Goal: Find specific page/section: Find specific page/section

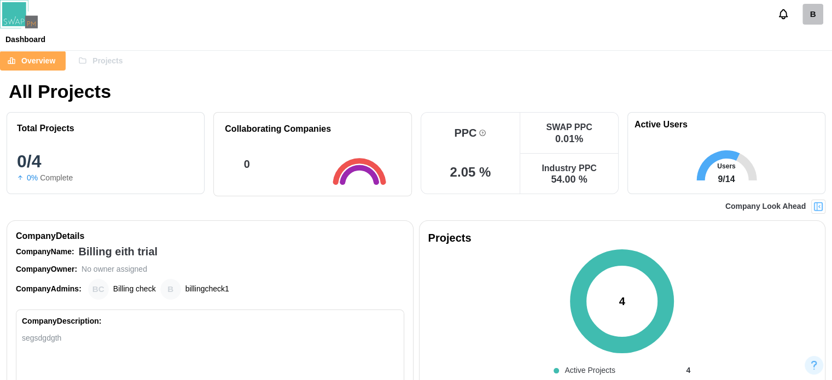
click at [79, 60] on icon "button" at bounding box center [82, 60] width 9 height 9
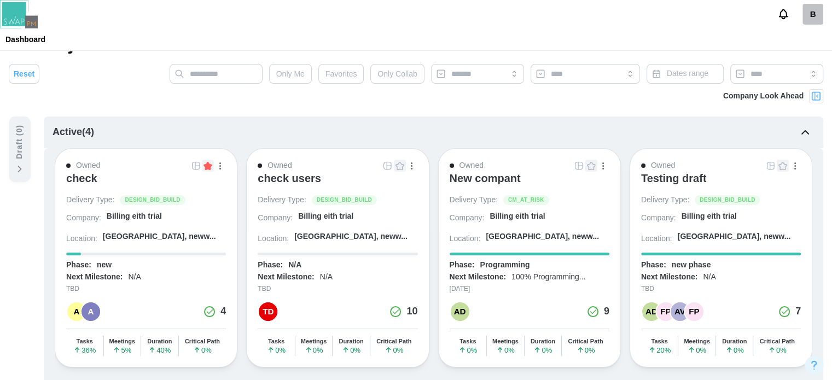
scroll to position [55, 0]
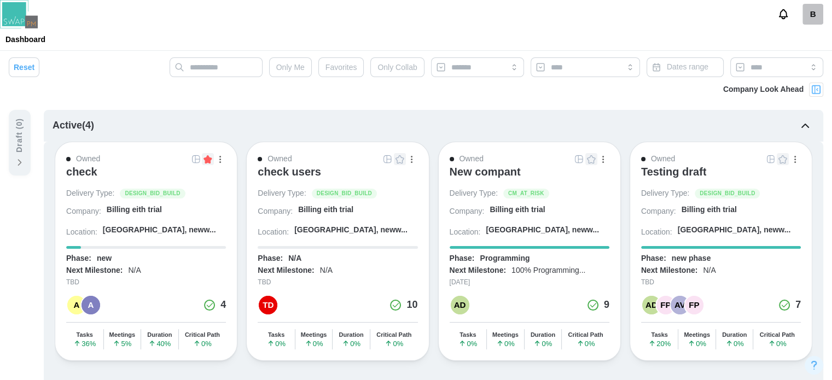
click at [92, 173] on div "check" at bounding box center [81, 171] width 31 height 13
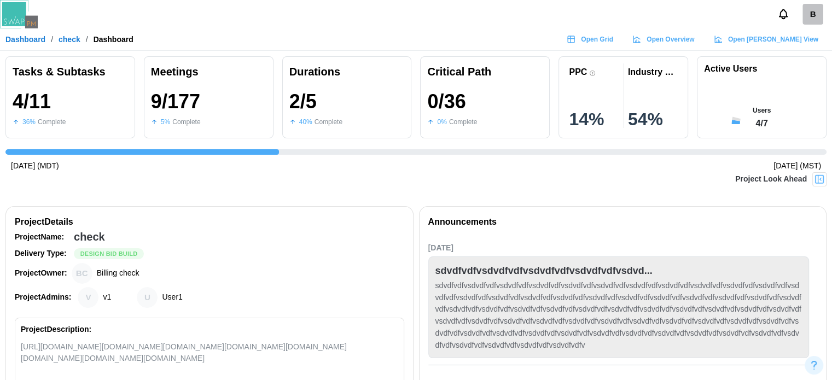
scroll to position [0, 411]
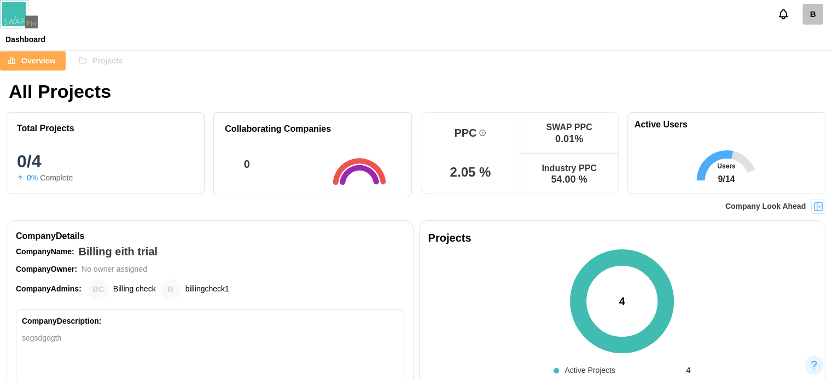
click at [103, 61] on span "Projects" at bounding box center [107, 60] width 30 height 19
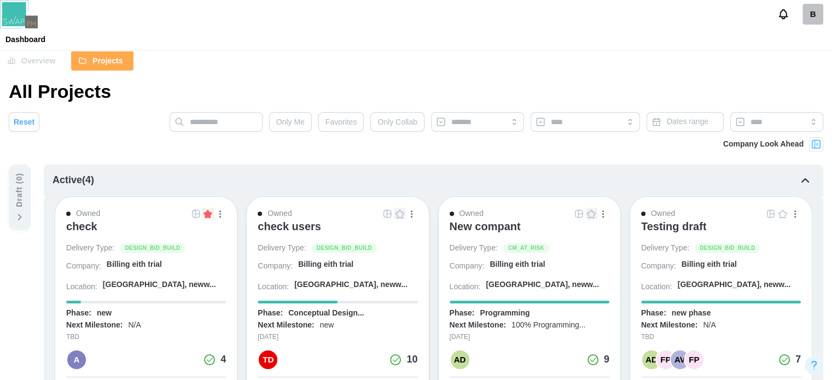
click at [96, 234] on div "check" at bounding box center [146, 231] width 160 height 23
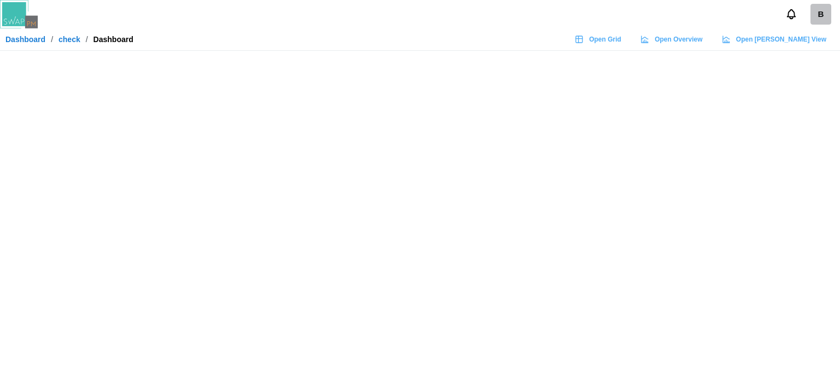
click at [621, 38] on div "Open Grid" at bounding box center [598, 39] width 46 height 15
click at [731, 39] on icon at bounding box center [726, 39] width 9 height 9
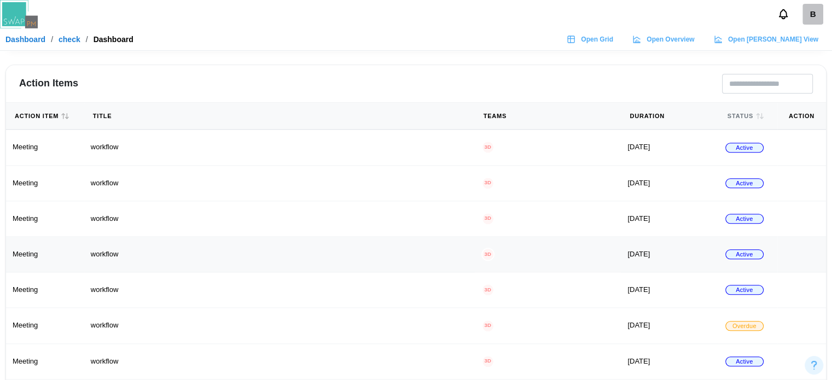
scroll to position [1189, 0]
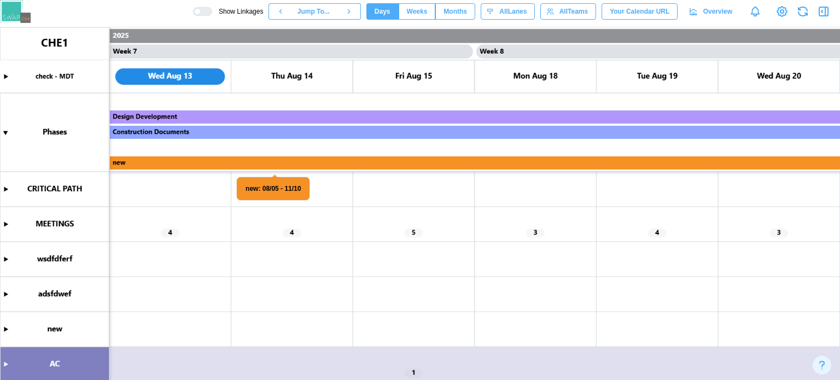
click at [4, 225] on canvas at bounding box center [420, 203] width 840 height 353
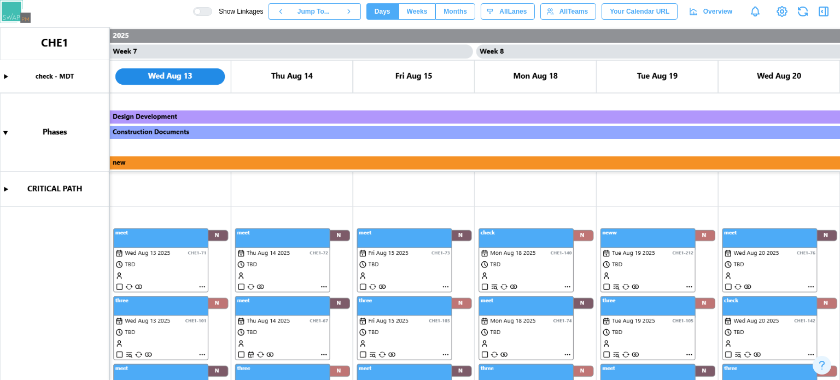
click at [203, 287] on canvas at bounding box center [420, 203] width 840 height 353
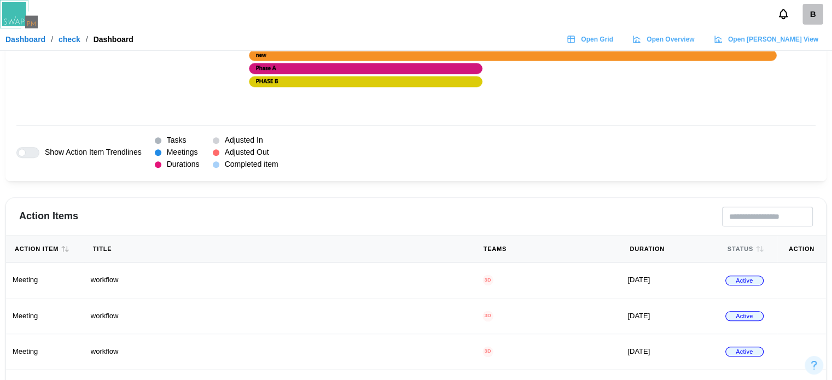
scroll to position [1274, 0]
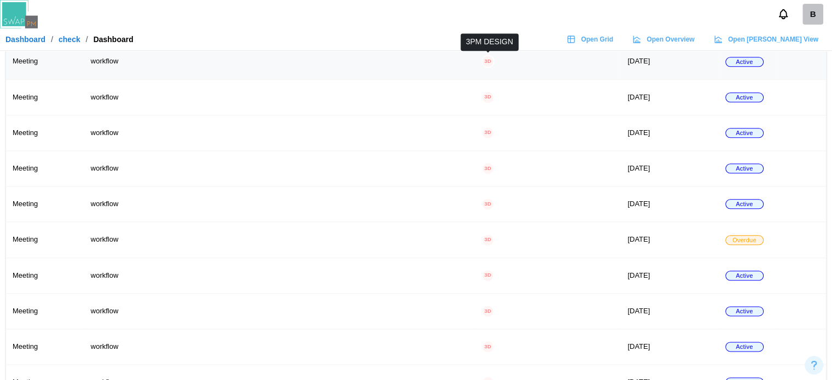
click at [488, 59] on div "3D" at bounding box center [487, 61] width 11 height 11
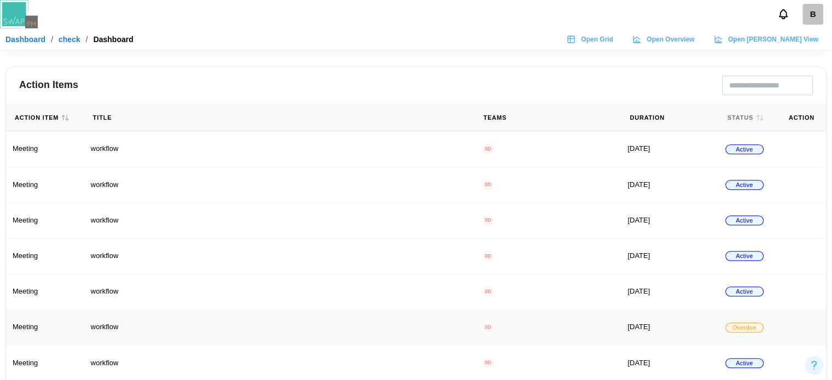
scroll to position [1174, 0]
